Goal: Complete application form

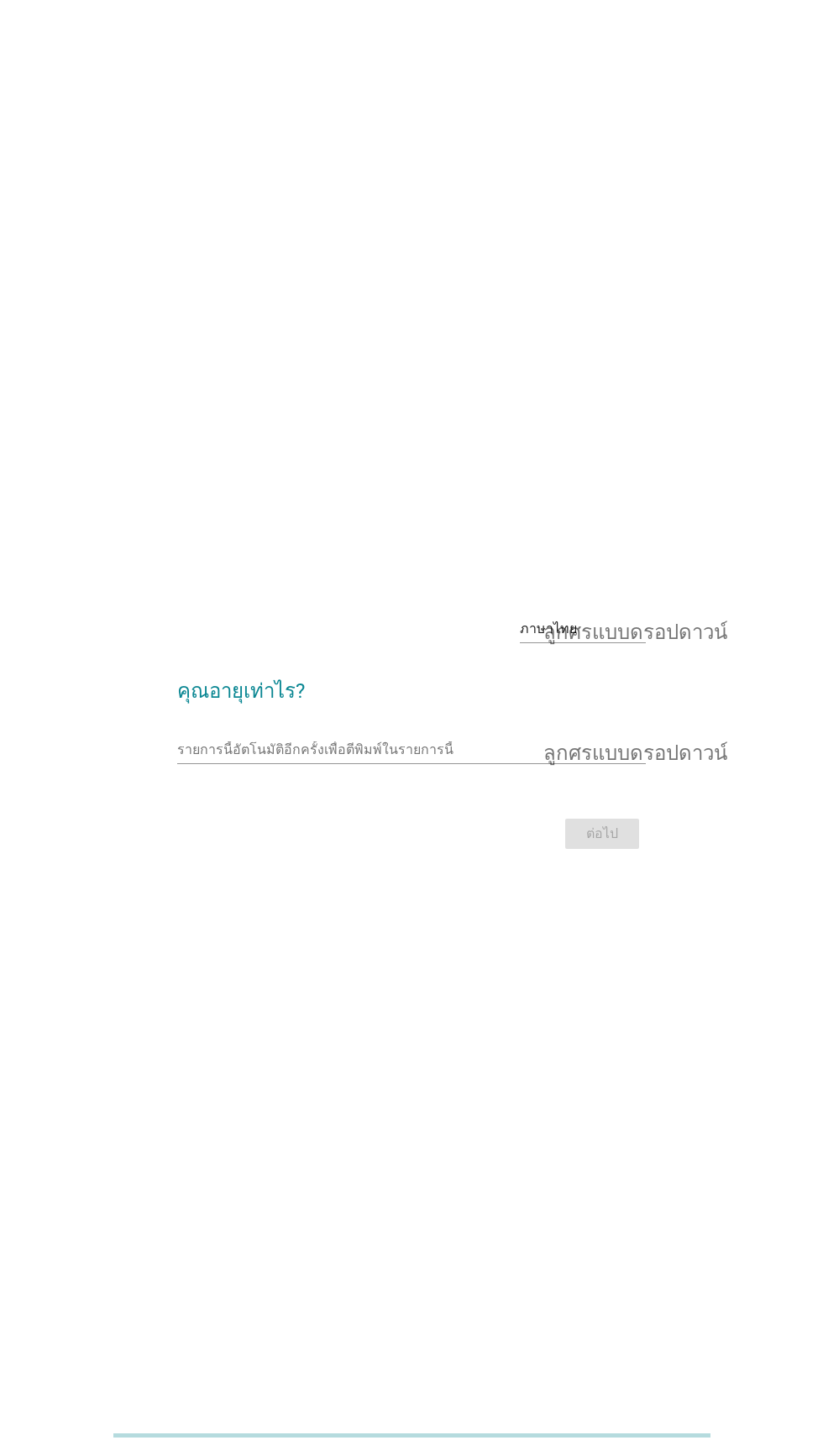
scroll to position [6, 0]
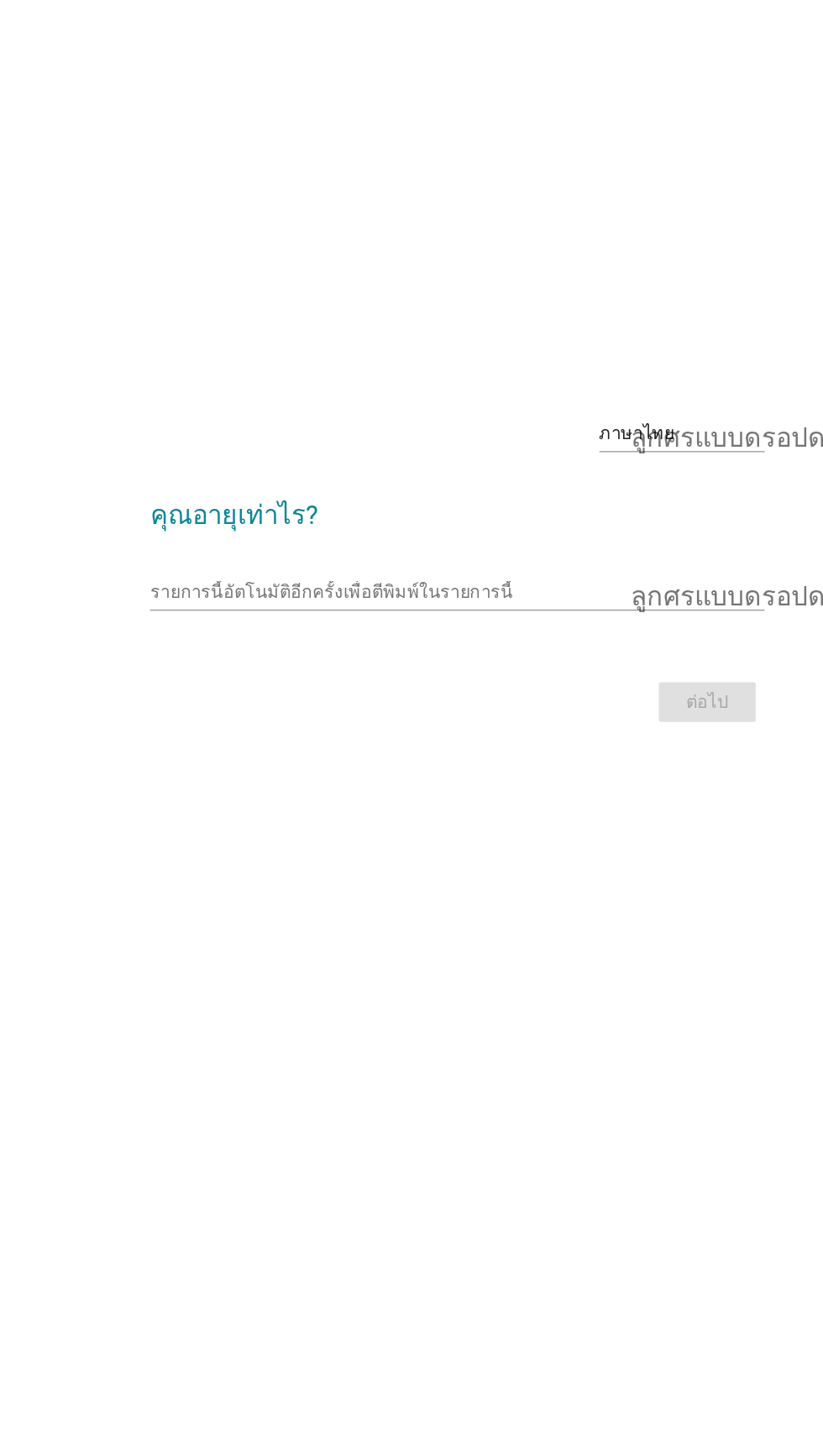
click at [479, 757] on input "รายการนี้อัตโนมัติอีกครั้งเพื่อตีพิมพ์ในรายการนี้" at bounding box center [399, 744] width 444 height 26
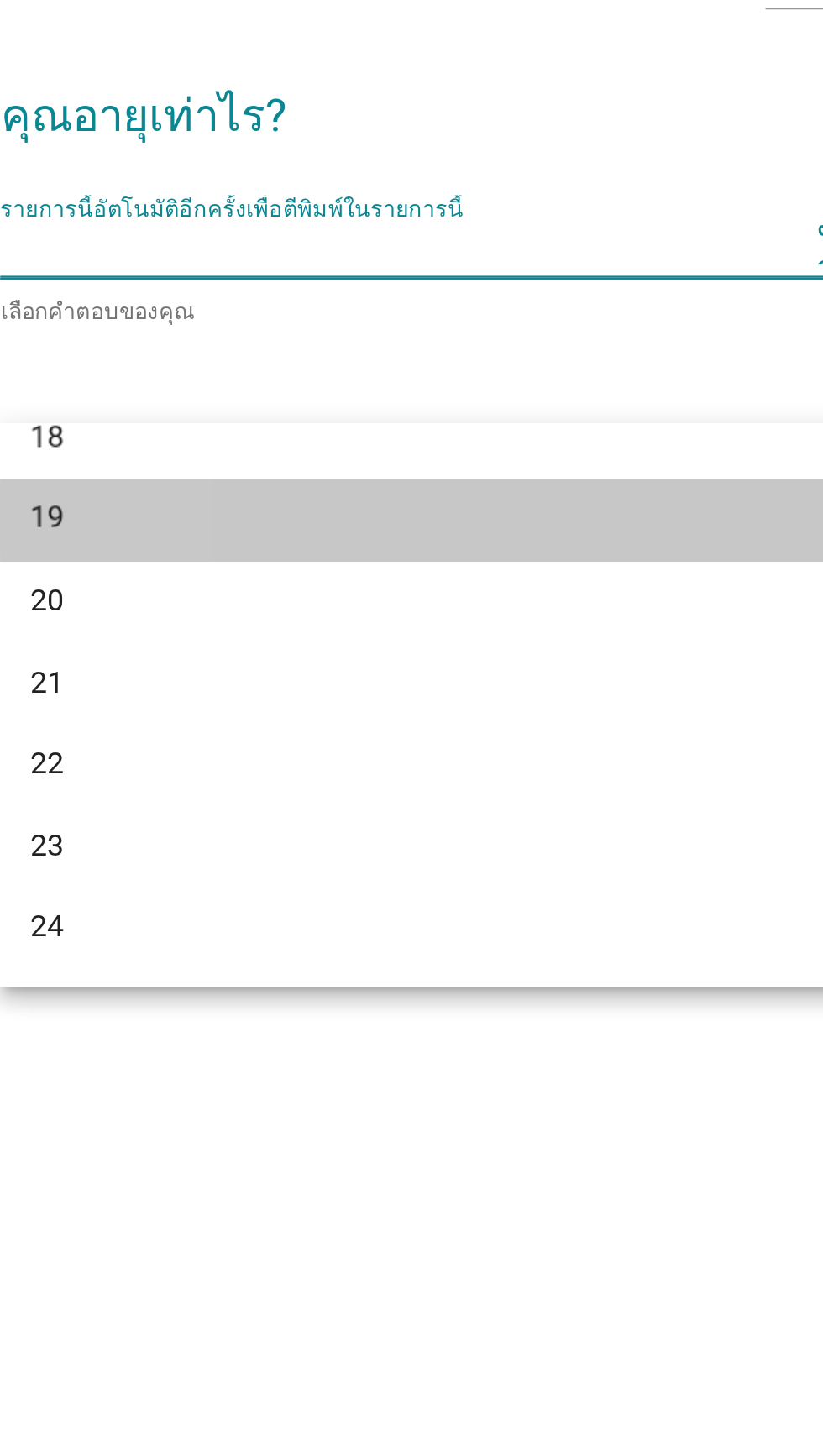
scroll to position [0, 0]
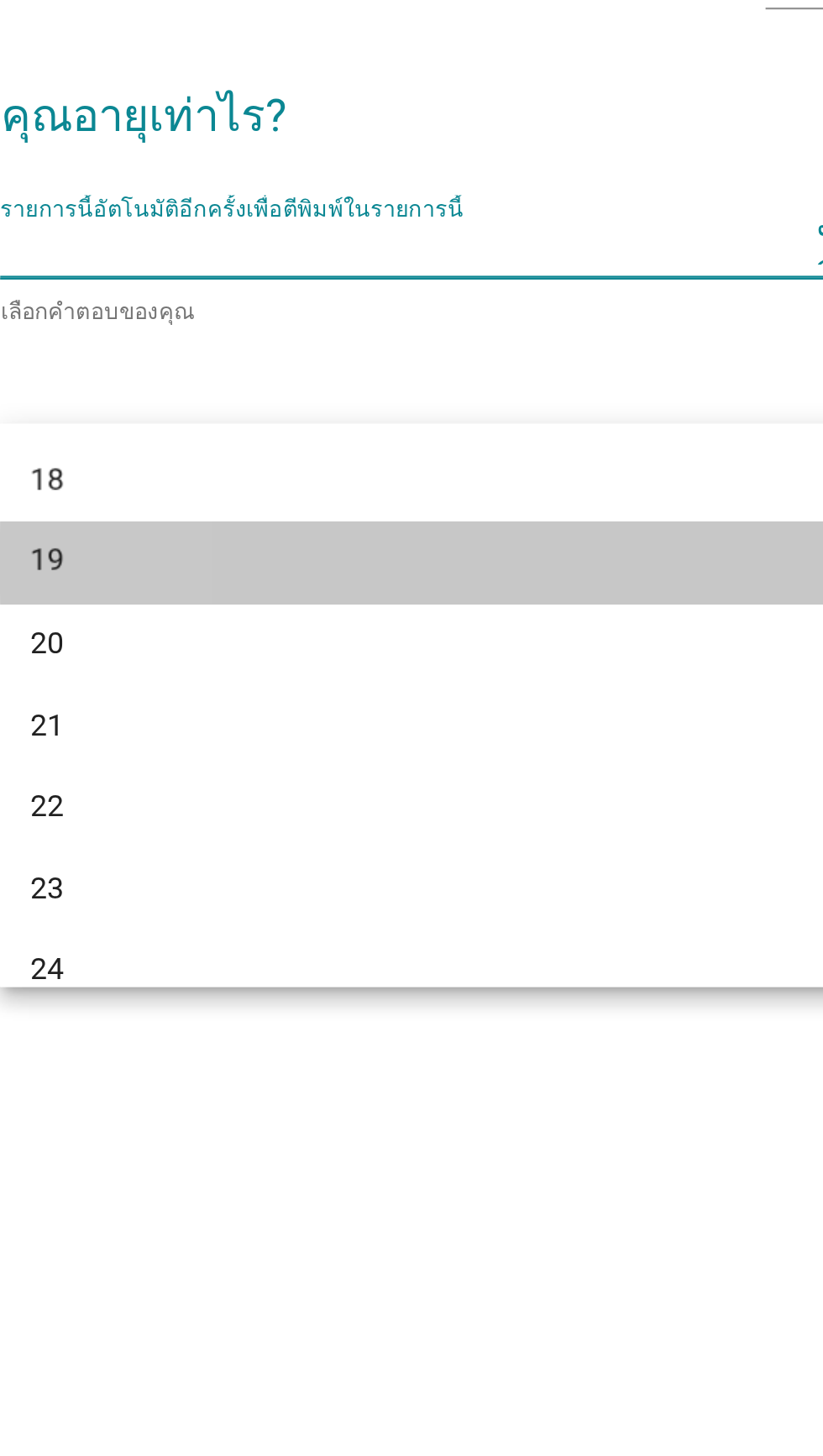
click at [354, 884] on div "19" at bounding box center [393, 883] width 404 height 21
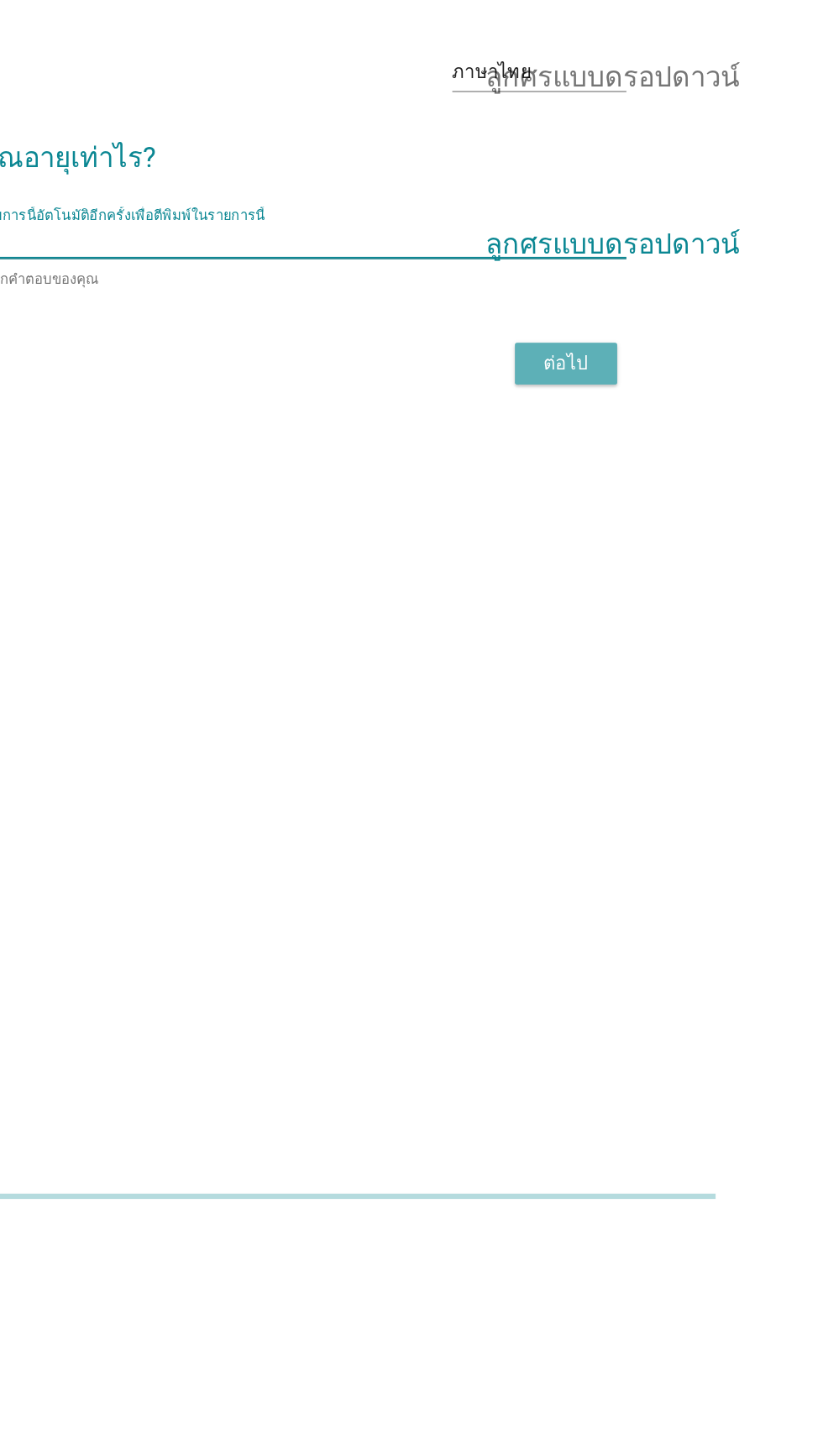
click at [623, 849] on button "ต่อไป" at bounding box center [602, 833] width 73 height 30
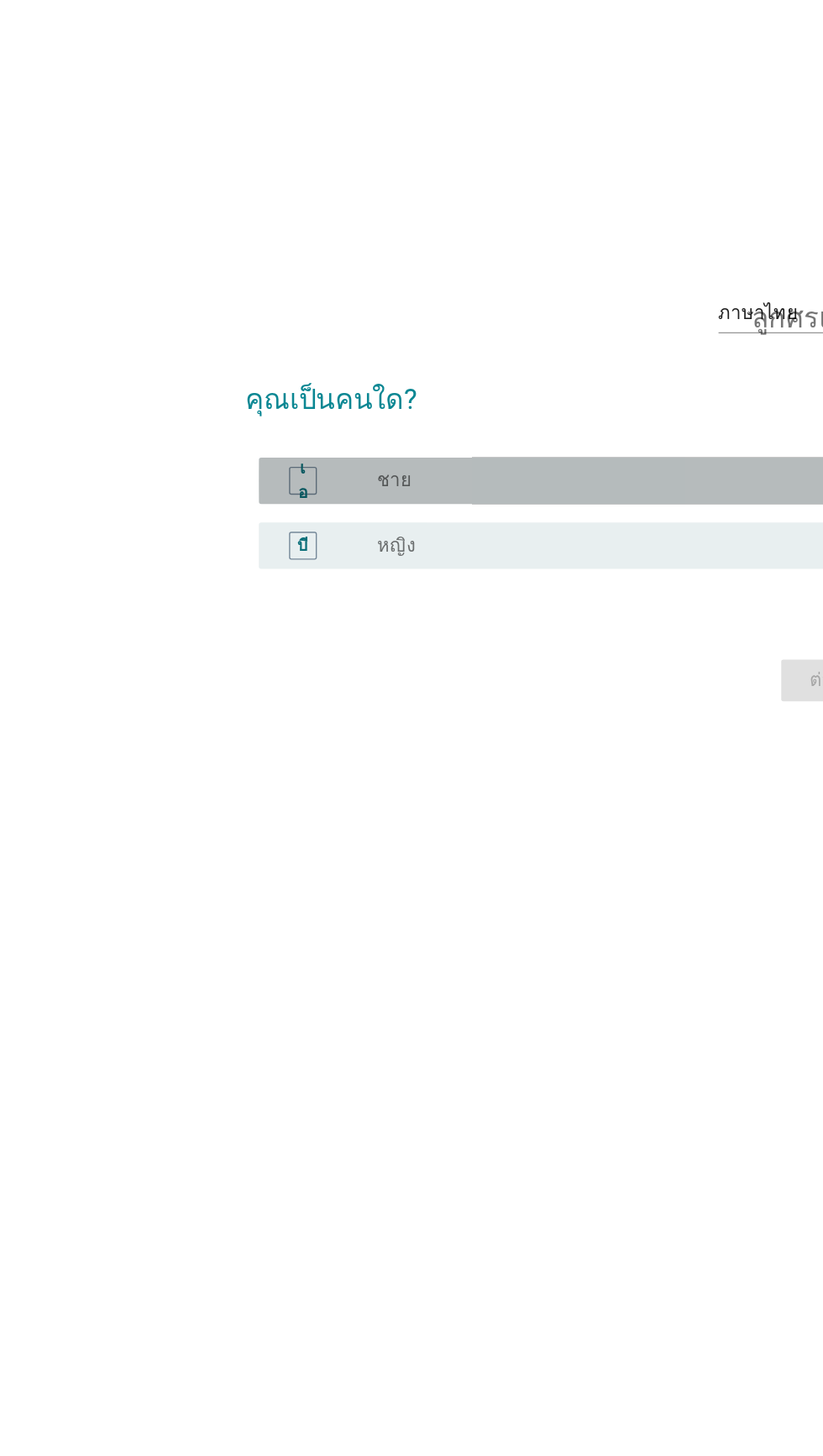
click at [376, 728] on div "ปุ่มวิทยุ[PERSON_NAME]เลือก ชาย" at bounding box center [446, 719] width 346 height 17
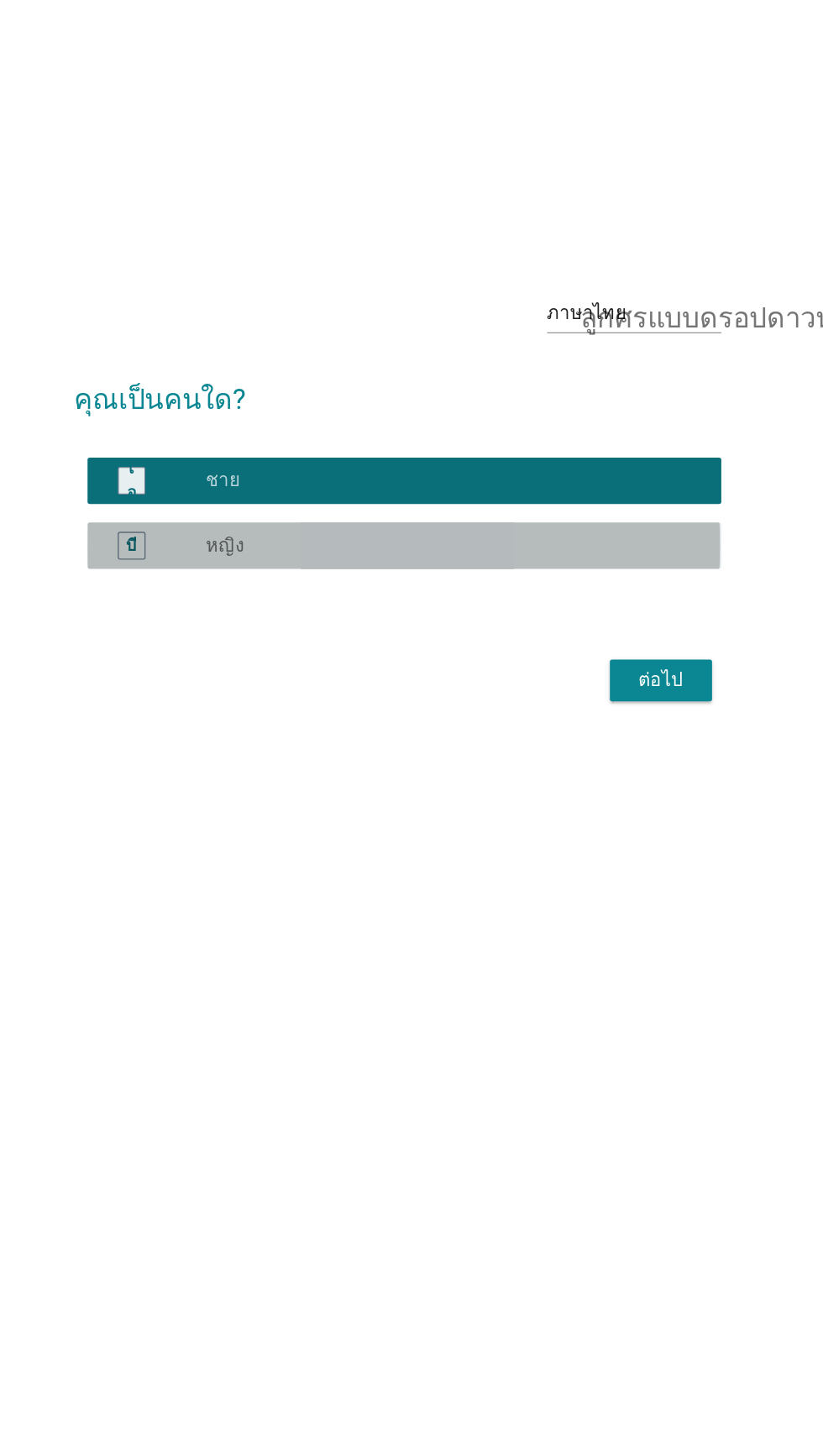
click at [587, 775] on div "ปุ่มวิทยุ[PERSON_NAME]เลือก หญิง" at bounding box center [446, 766] width 346 height 17
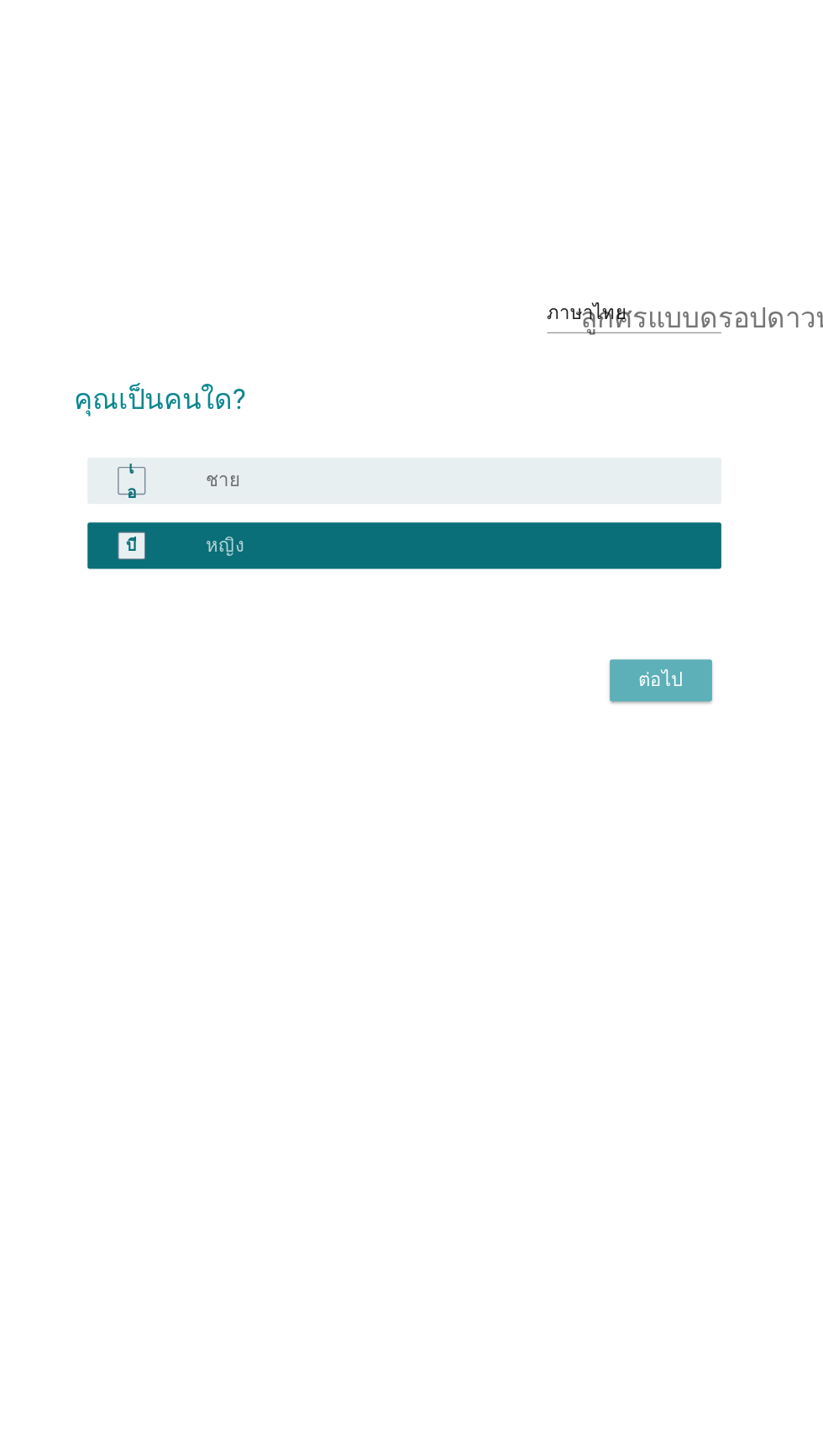
click at [611, 879] on button "ต่อไป" at bounding box center [602, 863] width 73 height 30
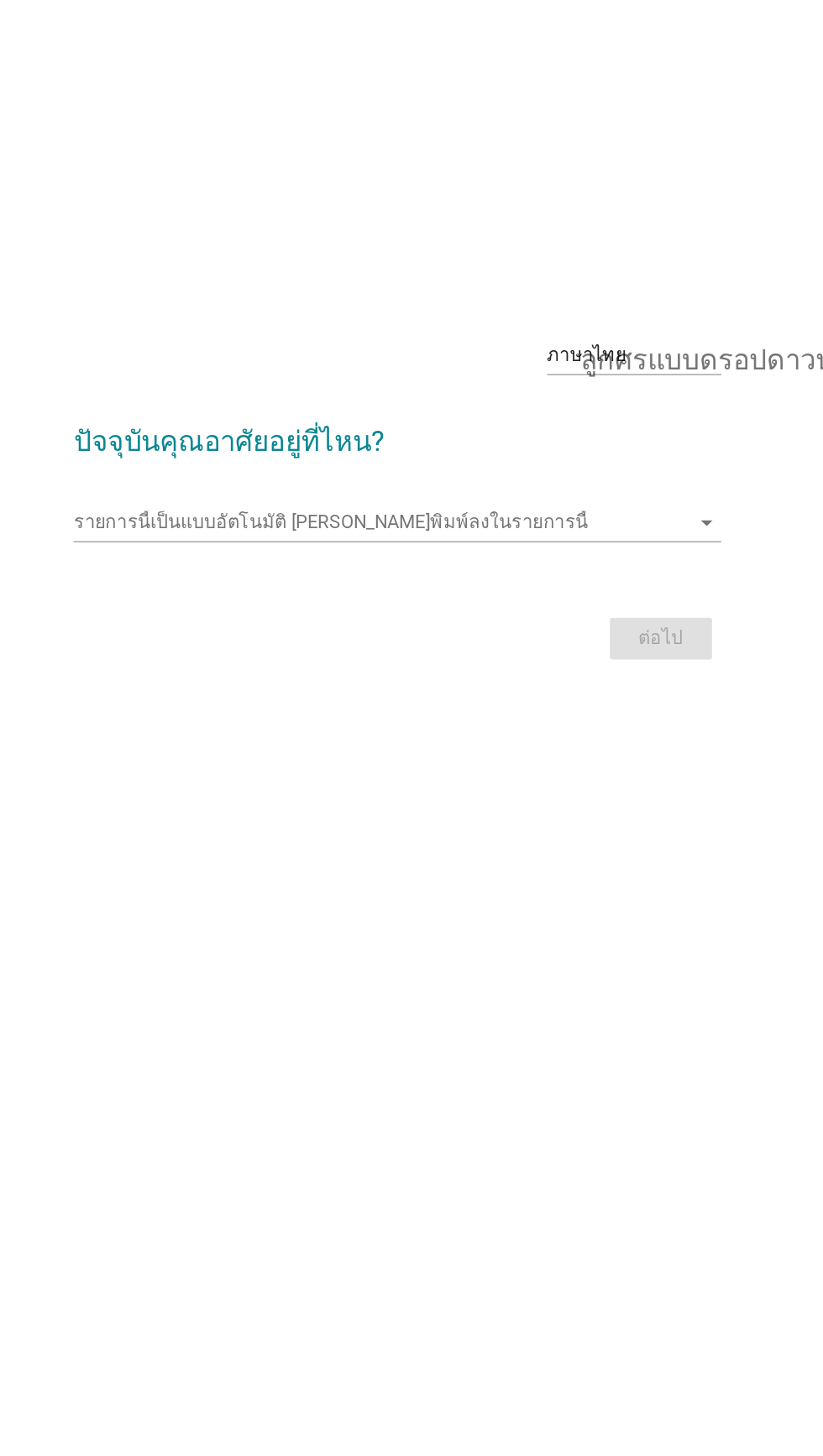
scroll to position [30, 0]
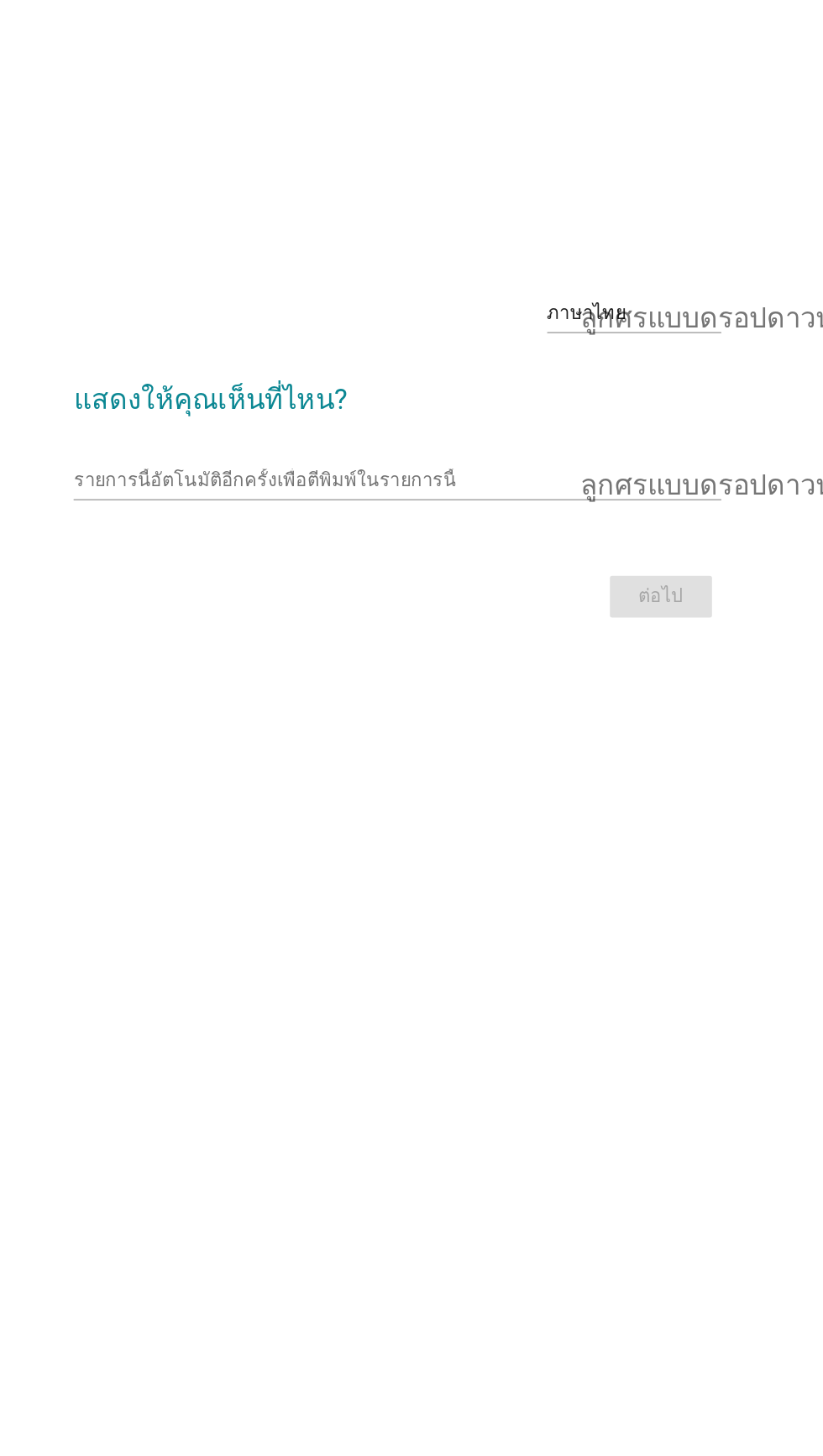
click at [381, 733] on div "รายการนี้อัตโนมัติอีกครั้งเพื่อตีพิมพ์ในรายการนี้ ลูกศรแบบดรอปดาวน์" at bounding box center [411, 719] width 467 height 26
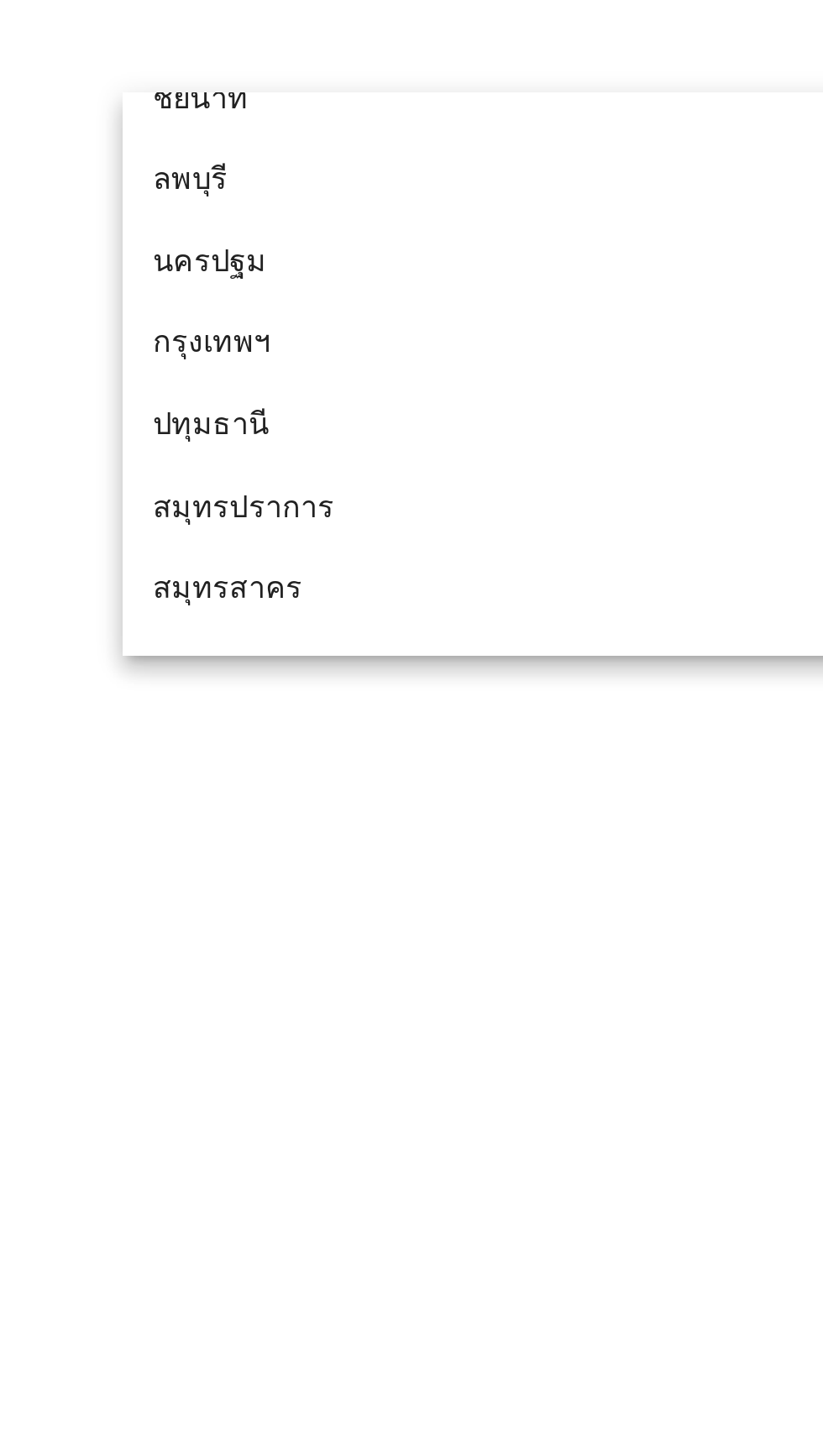
scroll to position [1486, 0]
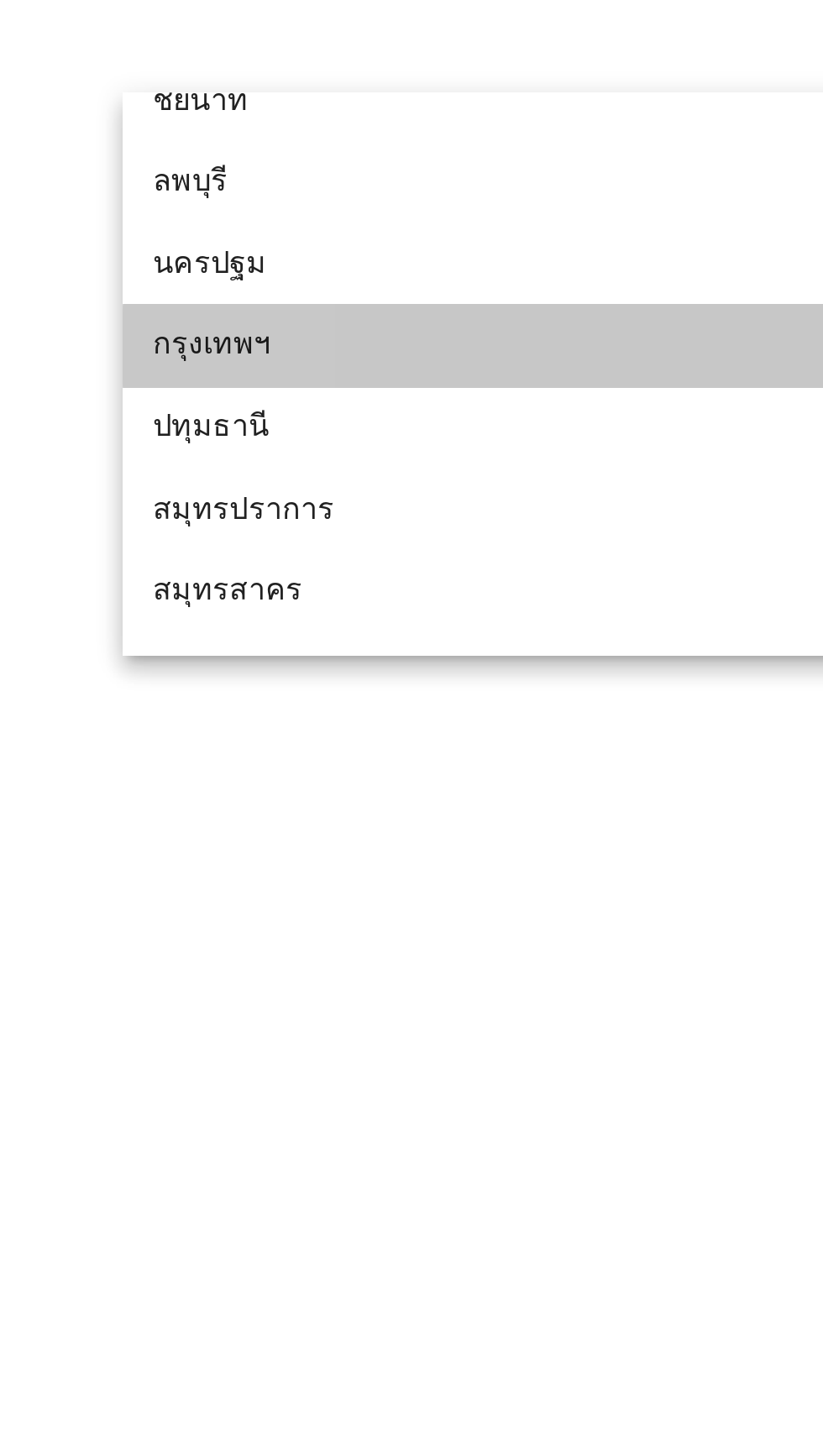
click at [358, 913] on div "กรุงเทพฯ" at bounding box center [393, 910] width 404 height 21
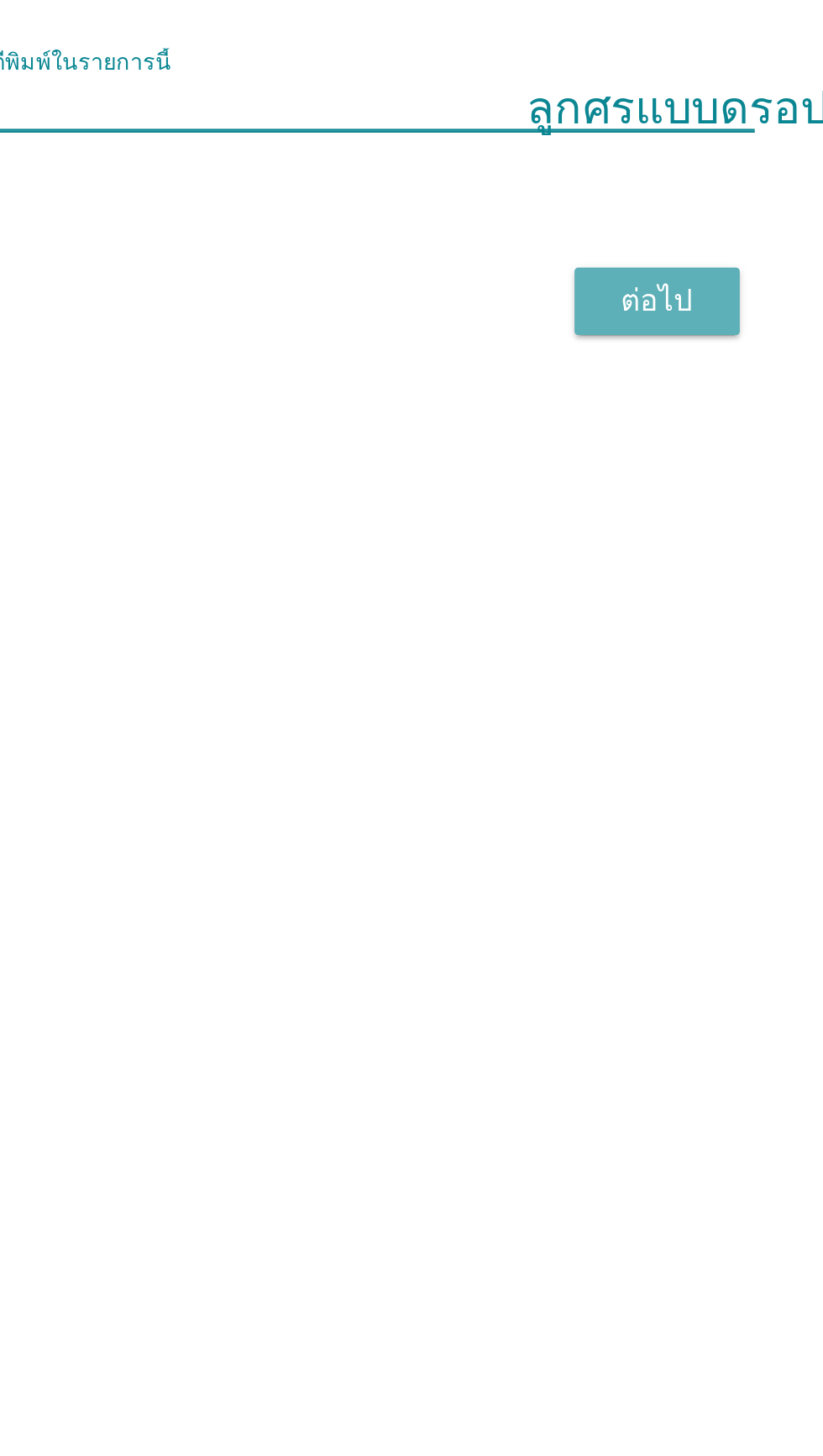
click at [593, 816] on font "ต่อไป" at bounding box center [602, 808] width 32 height 16
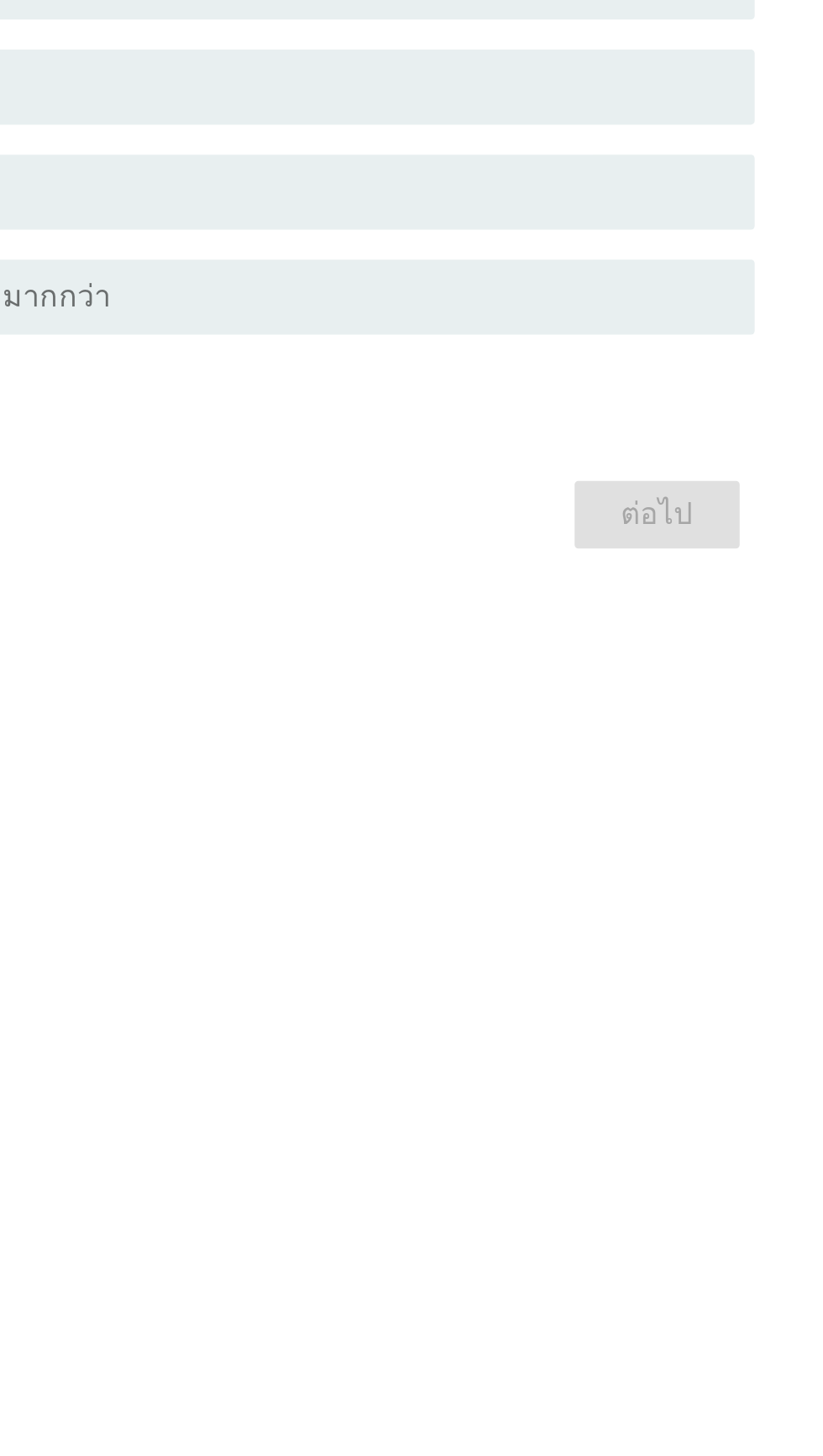
scroll to position [0, 0]
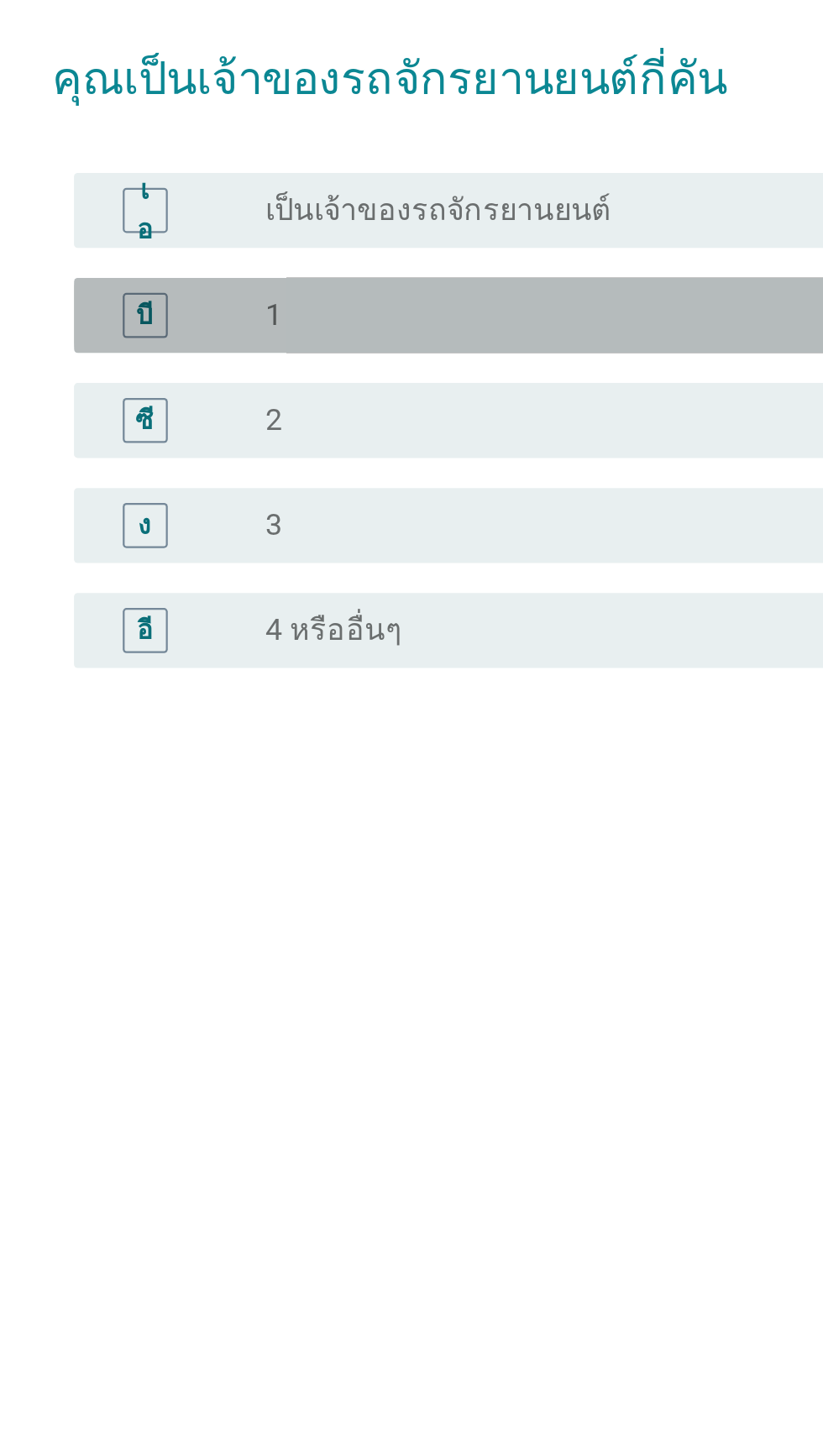
click at [426, 704] on div "ปุ่มวิทยุ[PERSON_NAME]เลือก 1" at bounding box center [446, 696] width 346 height 17
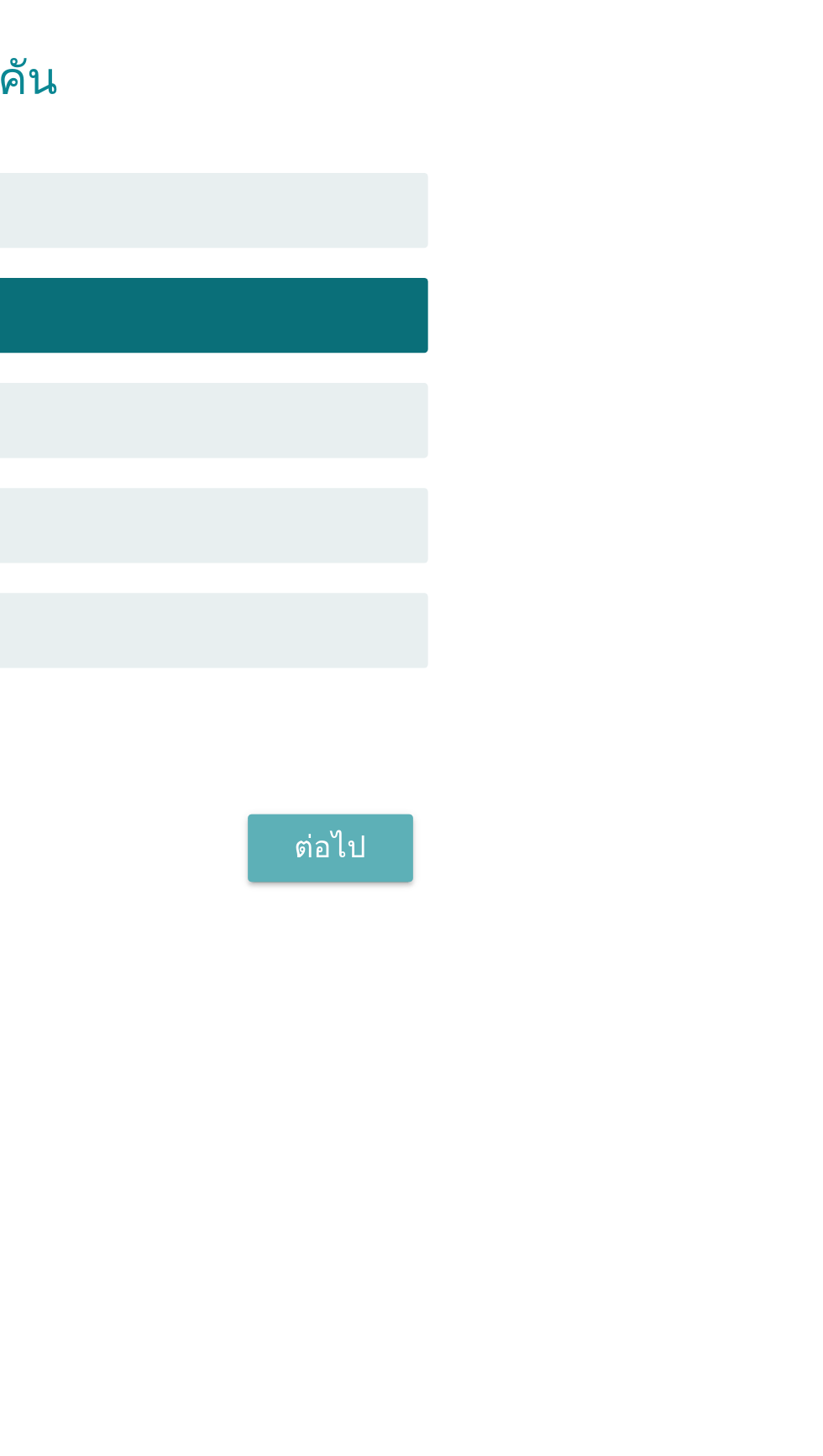
click at [620, 949] on button "ต่อไป" at bounding box center [602, 934] width 73 height 30
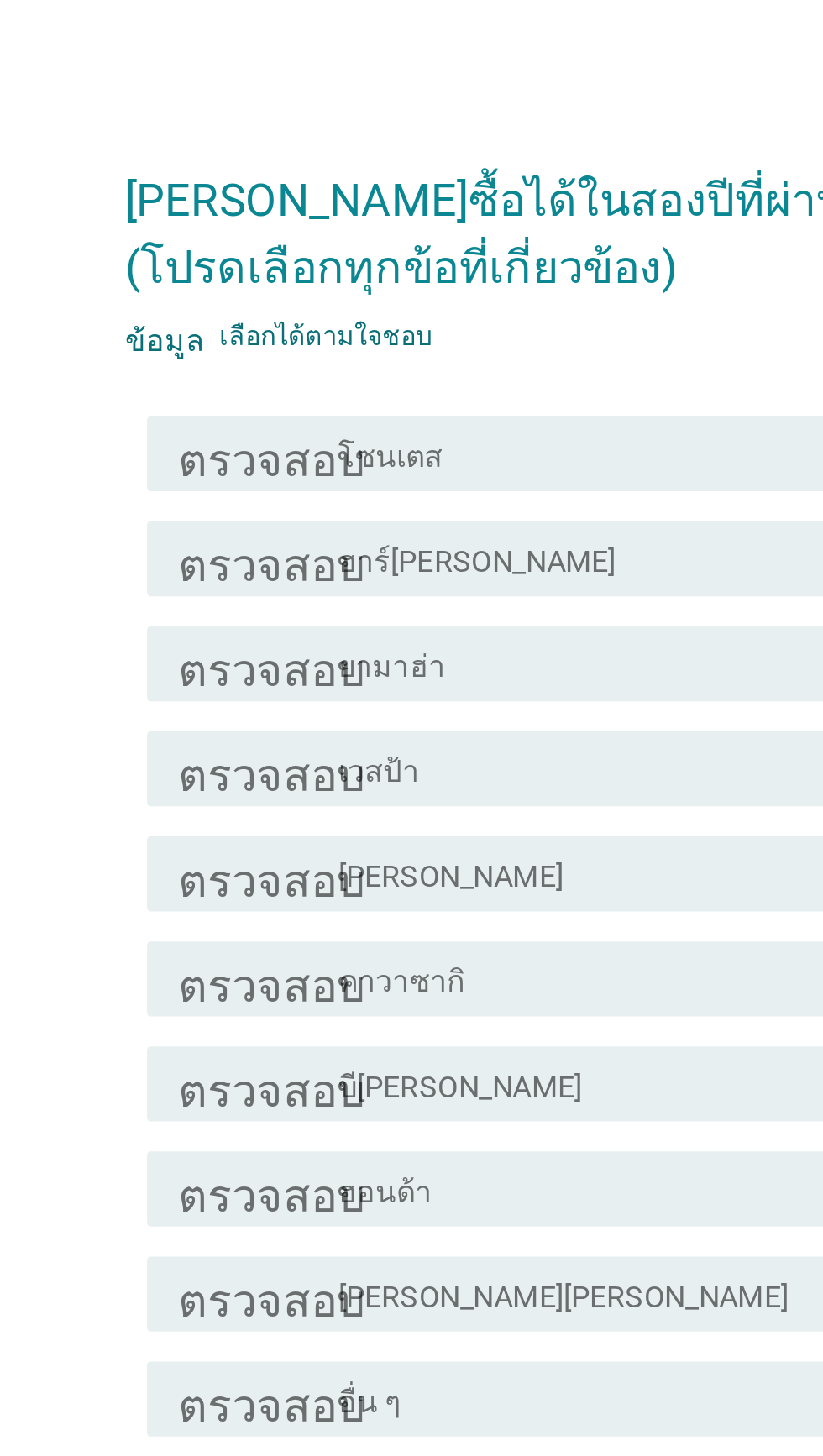
scroll to position [40, 0]
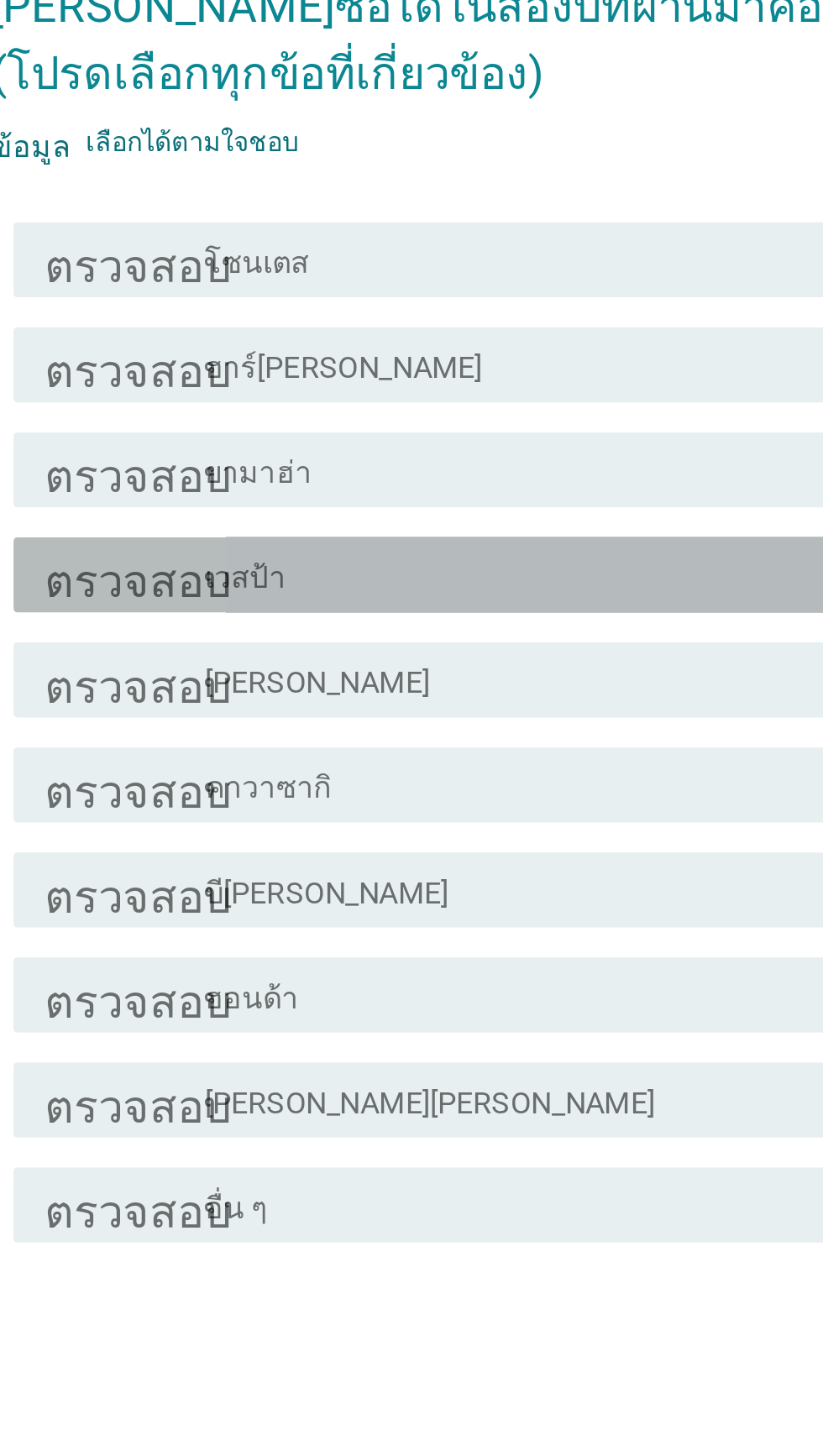
click at [381, 680] on div "โครงร่างกล่องกาเครื่องหมายว่าง เวสป้า" at bounding box center [453, 670] width 360 height 21
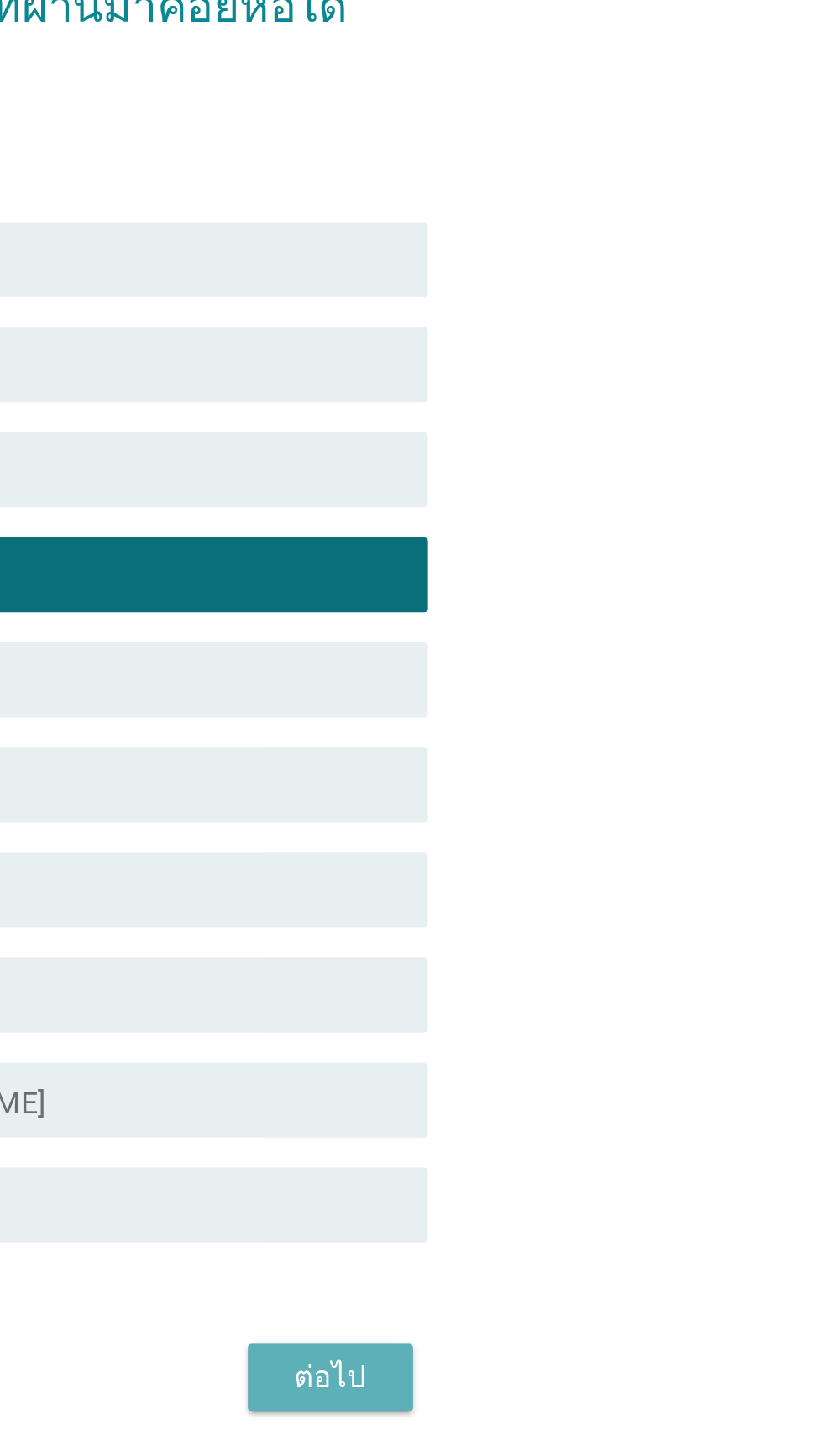
click at [610, 1037] on font "ต่อไป" at bounding box center [602, 1029] width 32 height 16
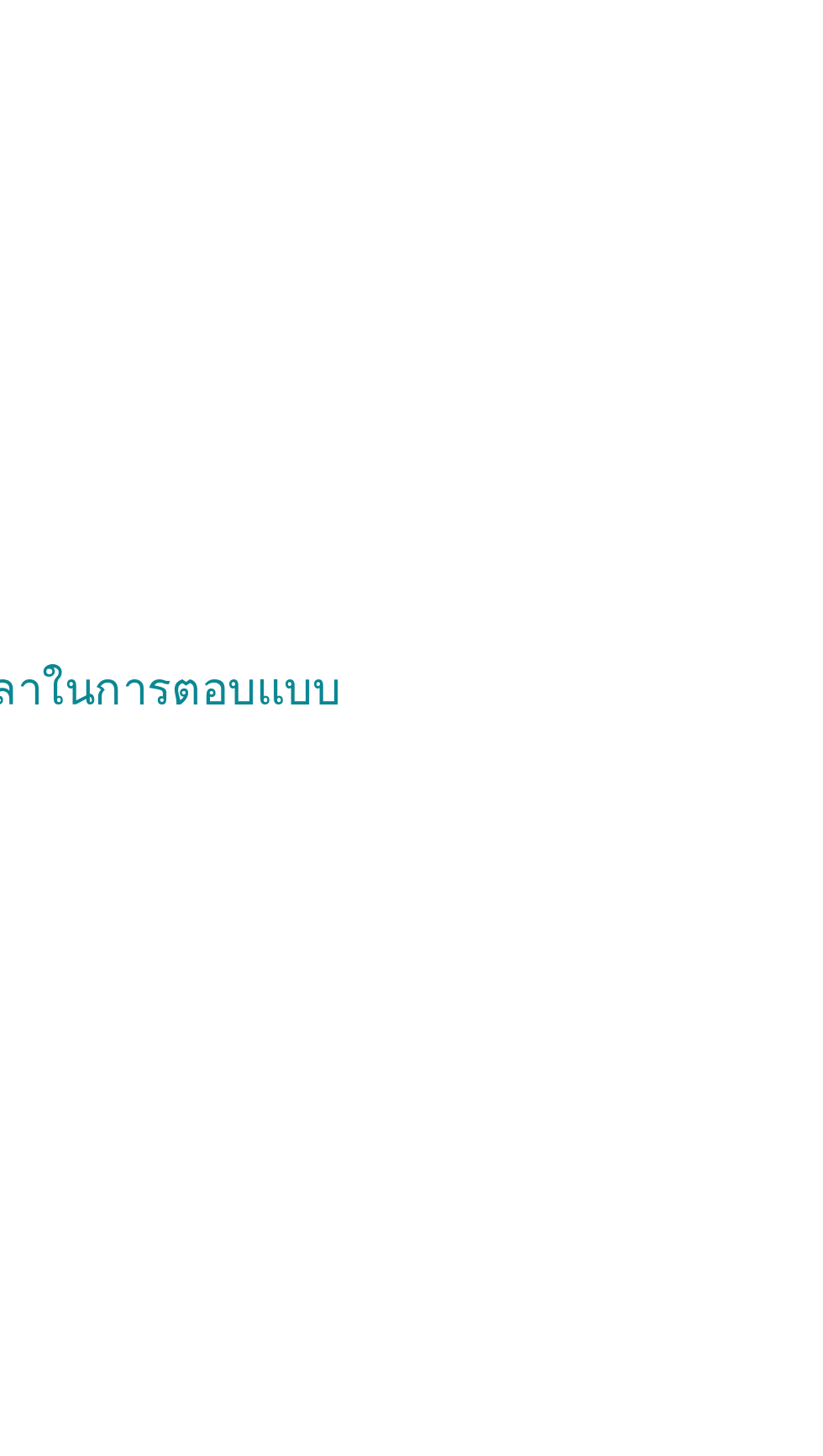
scroll to position [0, 0]
